Goal: Transaction & Acquisition: Purchase product/service

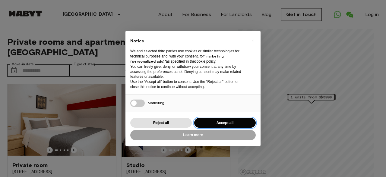
click at [216, 122] on button "Accept all" at bounding box center [225, 123] width 62 height 10
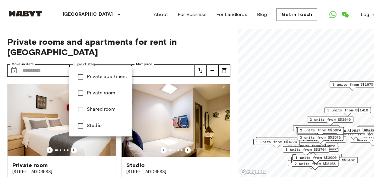
type input "**********"
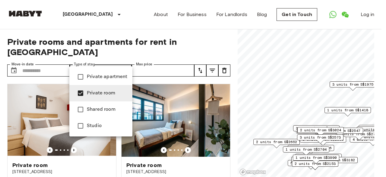
click at [146, 61] on div at bounding box center [193, 88] width 386 height 177
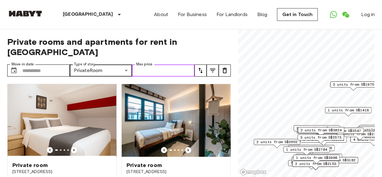
click at [147, 64] on input "Max price" at bounding box center [163, 70] width 63 height 12
type input "****"
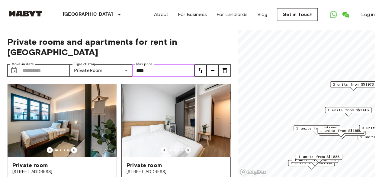
click at [188, 149] on icon "Previous image" at bounding box center [188, 150] width 1 height 2
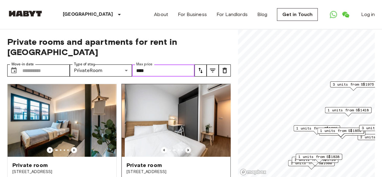
click at [188, 149] on icon "Previous image" at bounding box center [188, 150] width 1 height 2
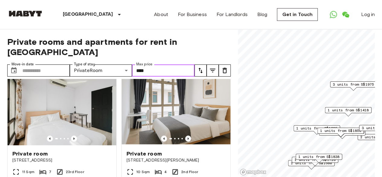
scroll to position [1383, 0]
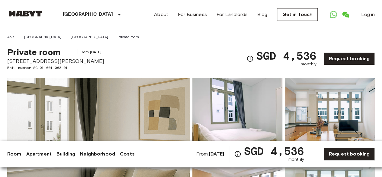
click at [298, 153] on span "SGD 4,536" at bounding box center [274, 150] width 60 height 11
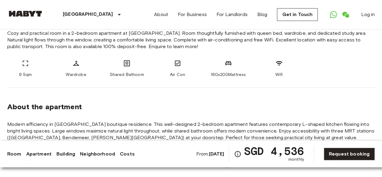
scroll to position [362, 0]
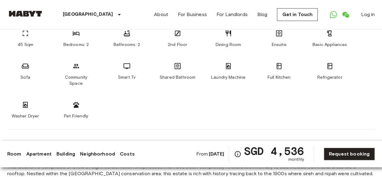
click at [70, 101] on div "Pet Friendly" at bounding box center [76, 110] width 36 height 18
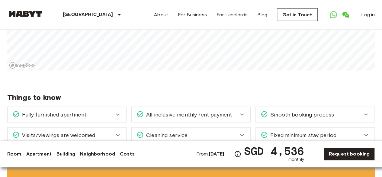
scroll to position [604, 0]
